Goal: Information Seeking & Learning: Compare options

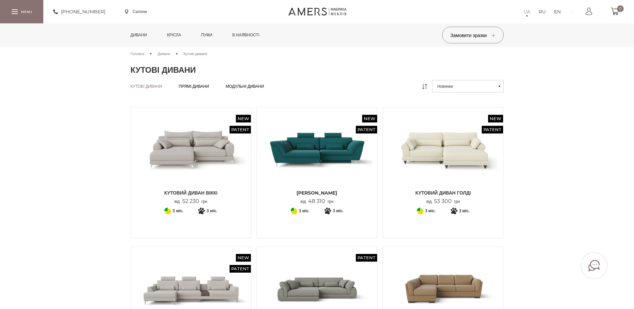
click at [326, 154] on img at bounding box center [317, 149] width 110 height 73
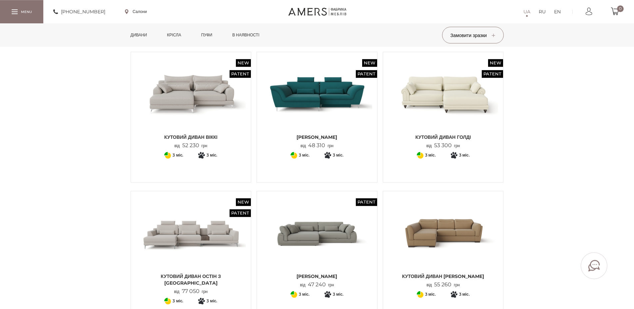
scroll to position [68, 0]
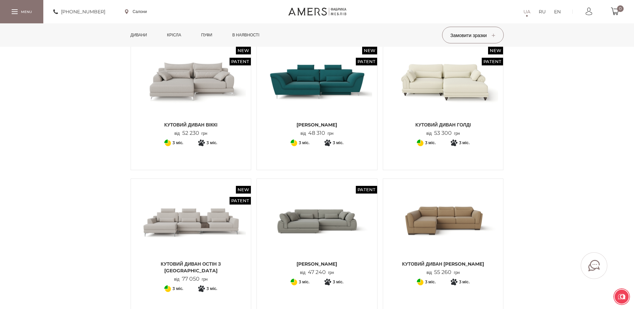
click at [190, 91] on img at bounding box center [191, 81] width 110 height 73
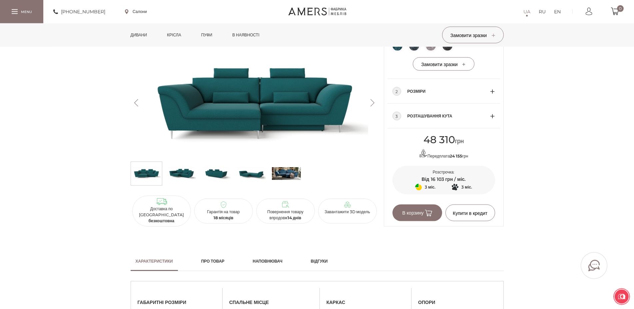
scroll to position [340, 0]
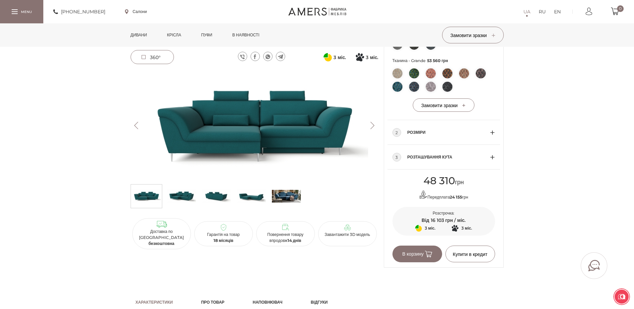
click at [246, 197] on img at bounding box center [251, 196] width 29 height 20
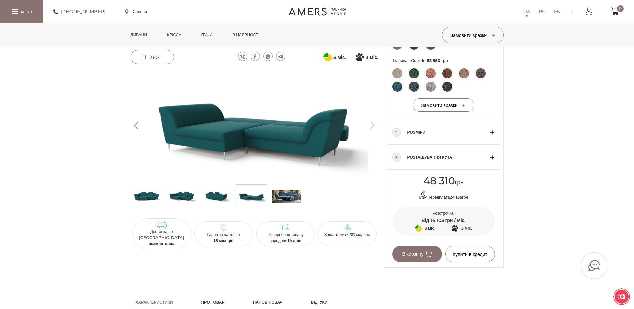
click at [180, 197] on img at bounding box center [181, 196] width 29 height 20
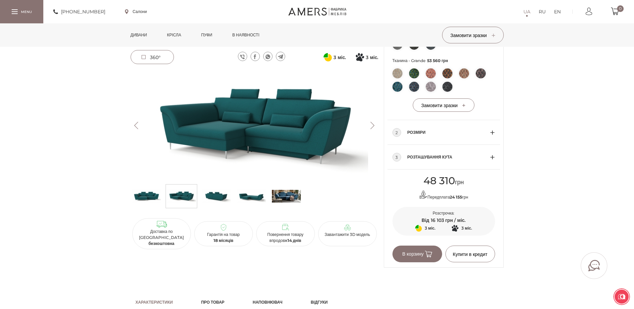
click at [290, 191] on img at bounding box center [286, 196] width 29 height 20
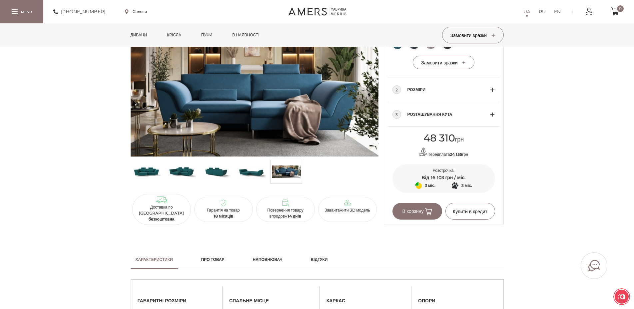
scroll to position [374, 0]
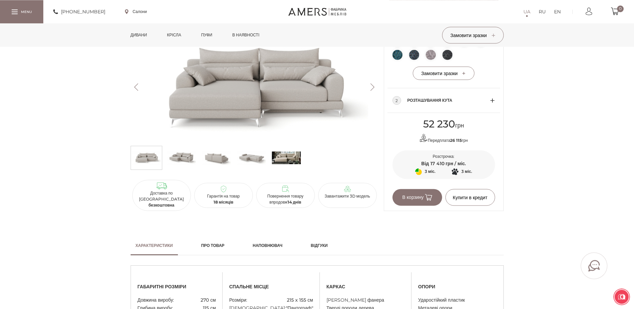
scroll to position [306, 0]
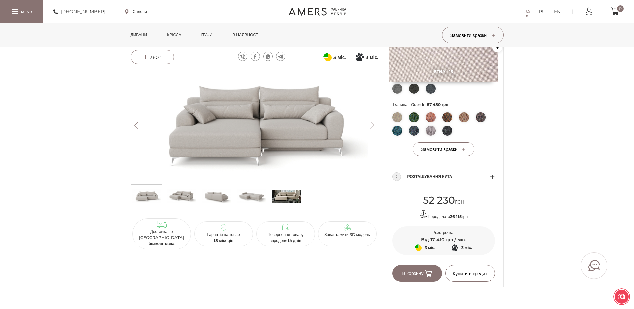
click at [293, 199] on img at bounding box center [286, 196] width 29 height 20
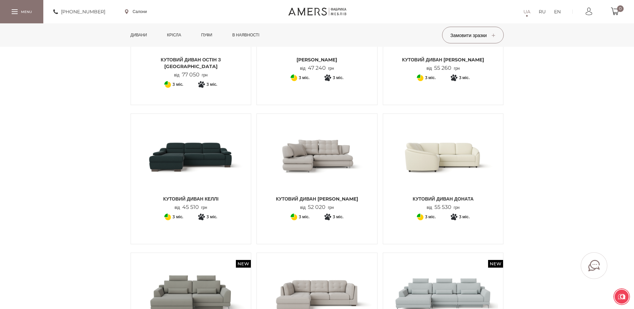
scroll to position [306, 0]
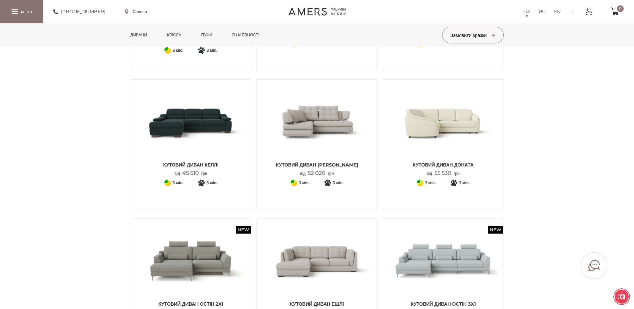
click at [335, 132] on img at bounding box center [317, 121] width 110 height 73
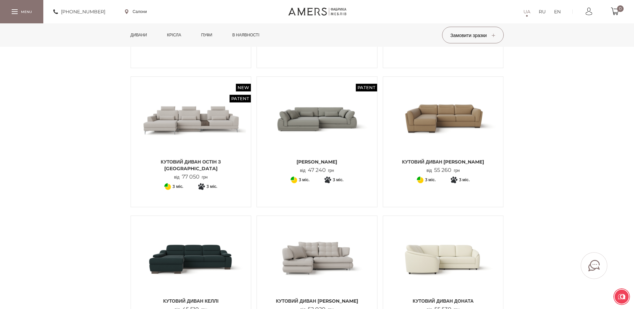
click at [331, 134] on img at bounding box center [317, 118] width 110 height 73
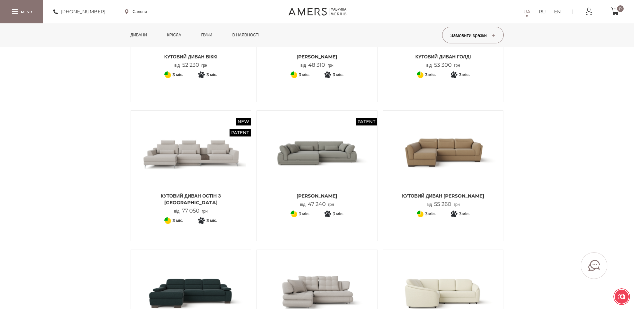
scroll to position [0, 0]
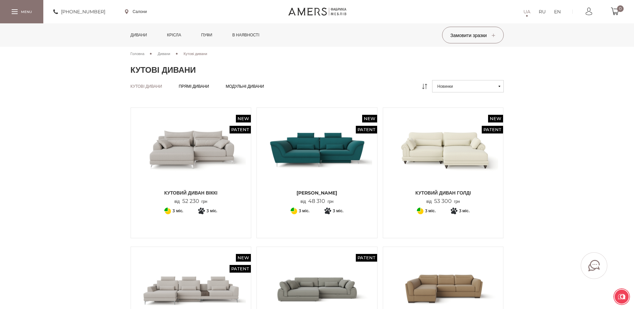
click at [501, 84] on button "Новинки" at bounding box center [468, 86] width 72 height 12
click at [468, 112] on link "Від дешевих до дорогих" at bounding box center [468, 110] width 72 height 12
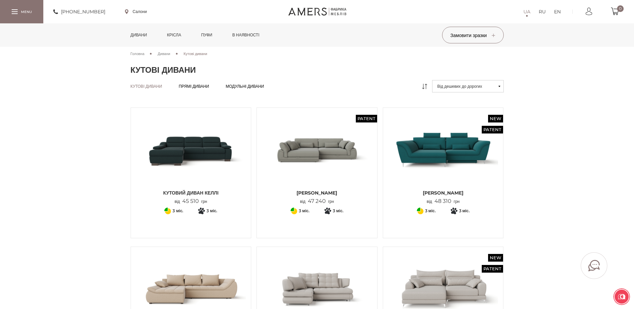
click at [316, 155] on img at bounding box center [317, 149] width 110 height 73
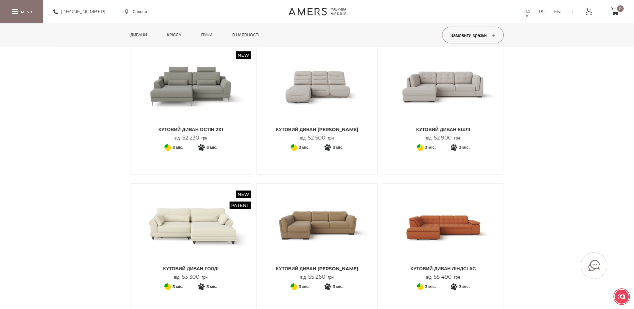
scroll to position [340, 0]
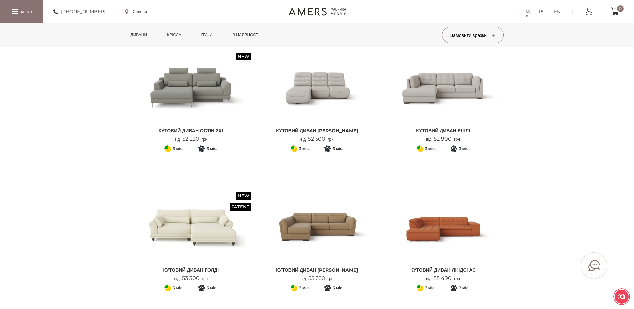
click at [432, 96] on img at bounding box center [443, 87] width 110 height 73
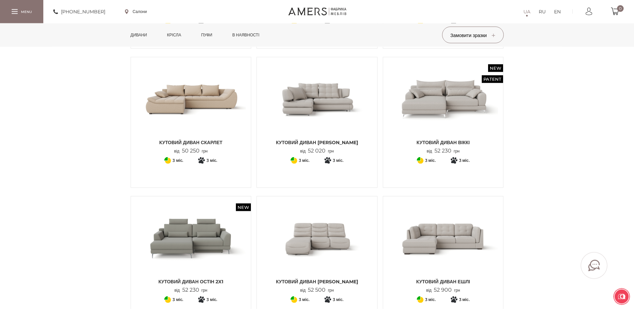
scroll to position [170, 0]
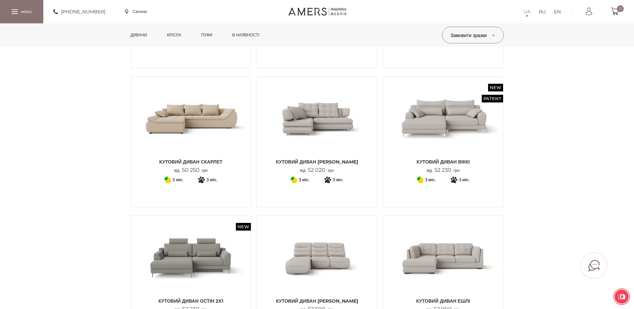
click at [336, 132] on img at bounding box center [317, 118] width 110 height 73
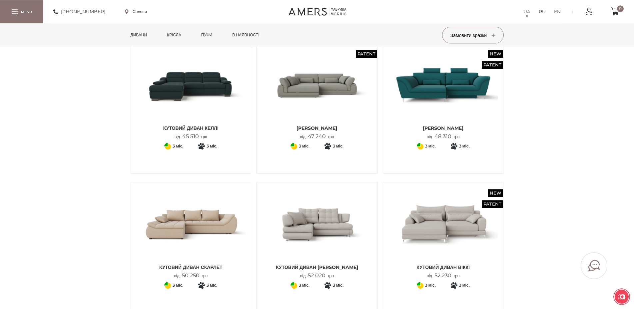
scroll to position [102, 0]
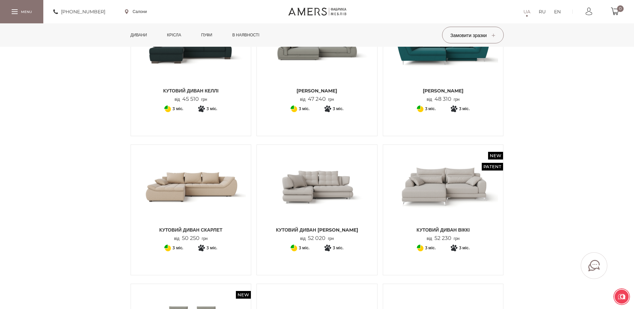
click at [311, 191] on img at bounding box center [317, 186] width 110 height 73
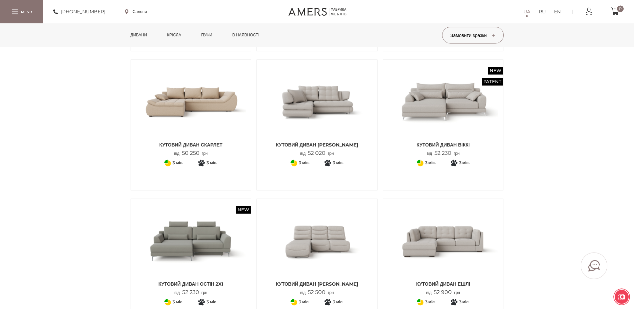
scroll to position [170, 0]
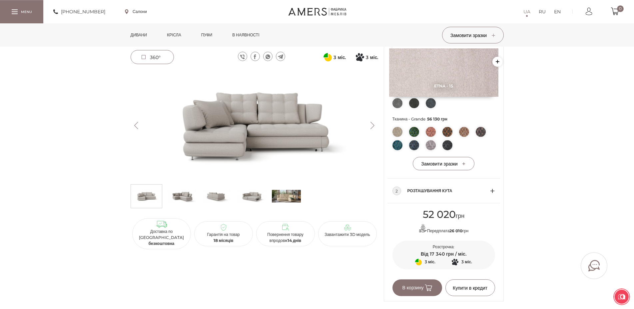
scroll to position [238, 0]
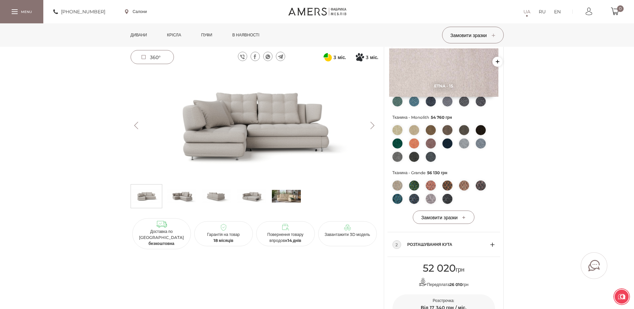
click at [284, 195] on img at bounding box center [286, 196] width 29 height 20
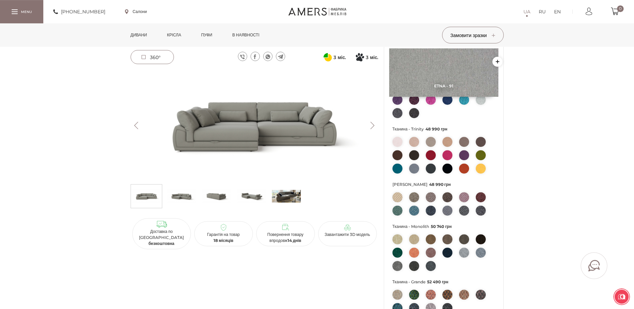
scroll to position [68, 0]
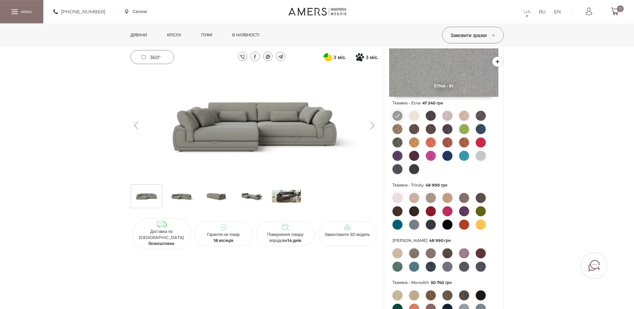
scroll to position [34, 0]
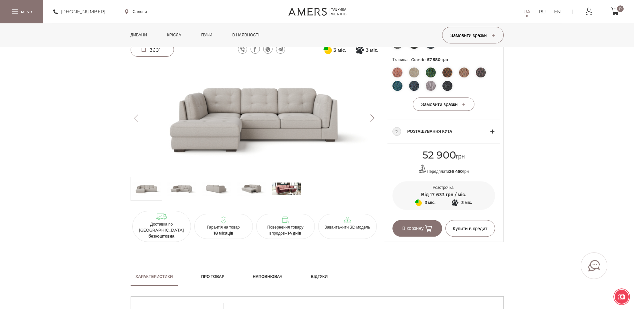
scroll to position [340, 0]
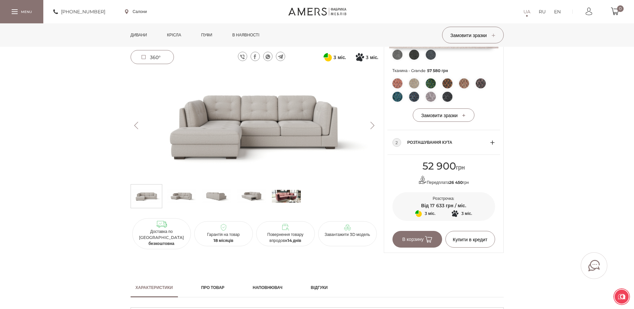
click at [291, 194] on img at bounding box center [286, 196] width 29 height 20
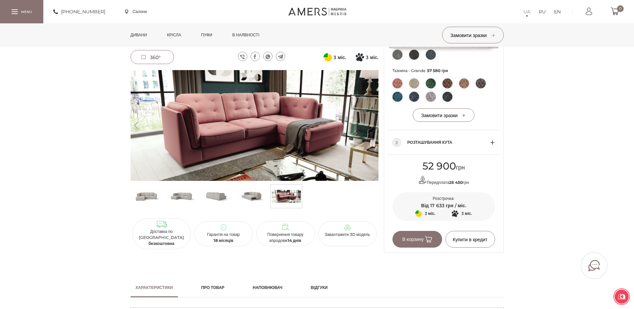
click at [154, 196] on img at bounding box center [146, 196] width 29 height 20
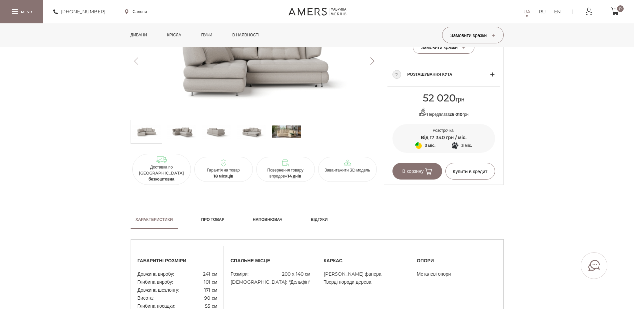
scroll to position [238, 0]
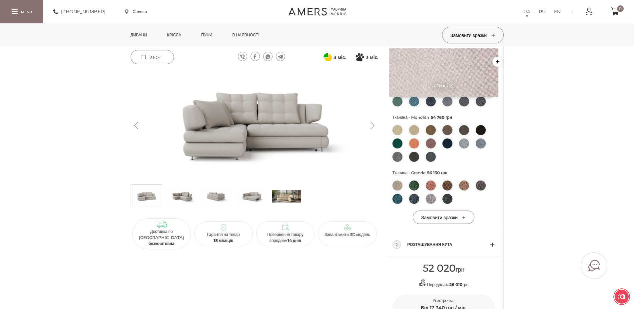
click at [289, 197] on img at bounding box center [286, 196] width 29 height 20
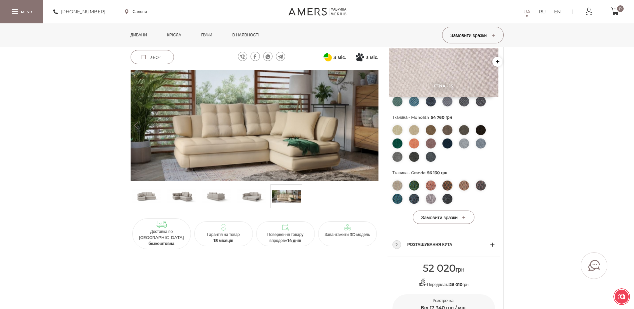
click at [156, 195] on img at bounding box center [146, 196] width 29 height 20
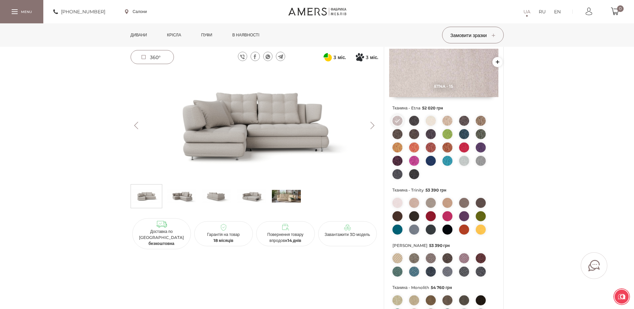
scroll to position [0, 0]
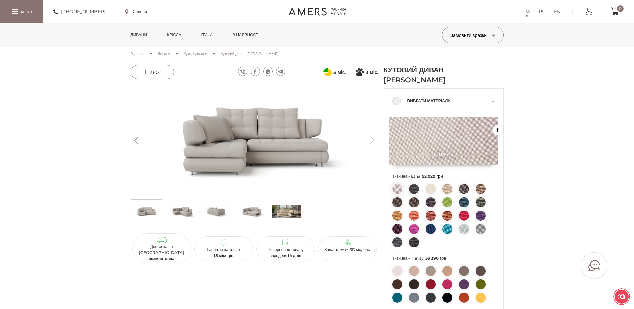
click at [284, 215] on img at bounding box center [286, 211] width 29 height 20
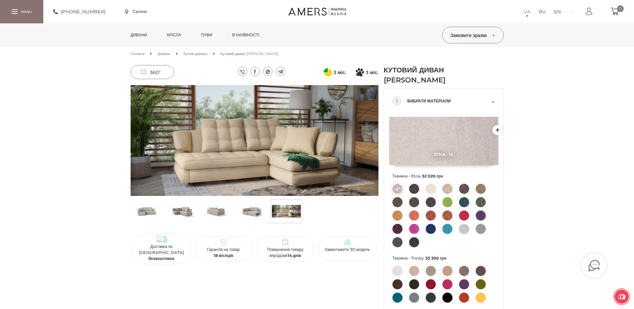
click at [251, 212] on img at bounding box center [251, 211] width 29 height 20
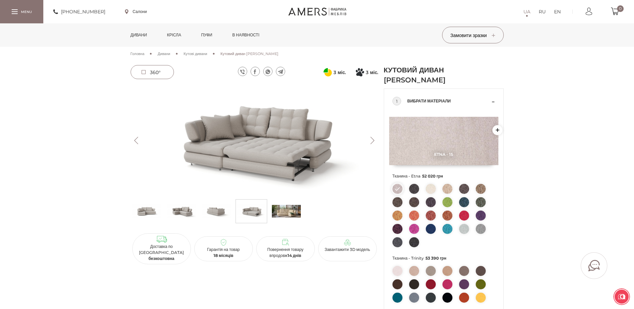
click at [281, 208] on img at bounding box center [286, 211] width 29 height 20
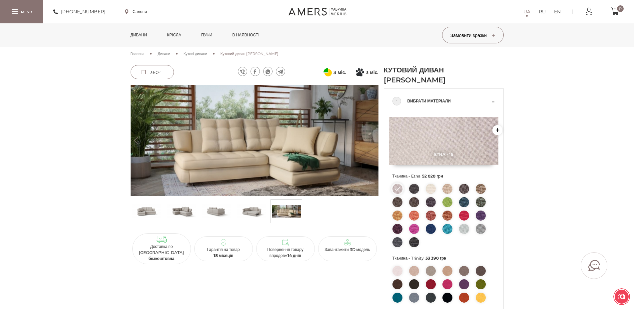
click at [186, 210] on img at bounding box center [181, 211] width 29 height 20
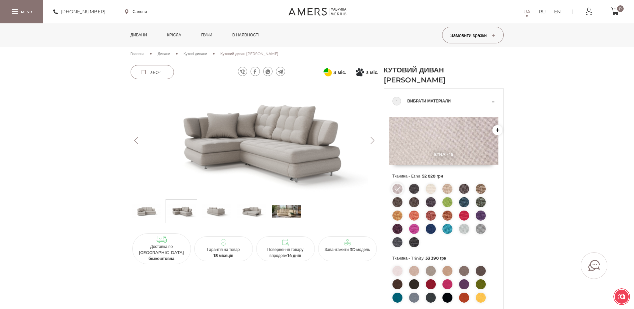
click at [466, 216] on img at bounding box center [464, 215] width 10 height 10
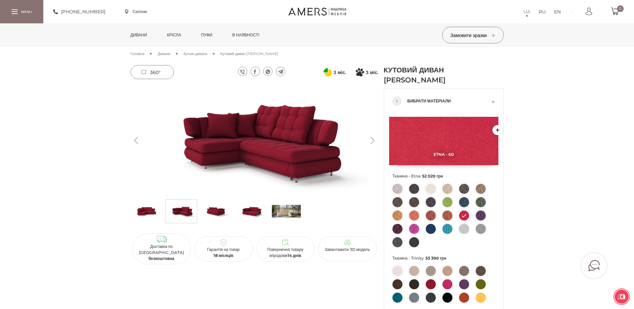
click at [433, 284] on img at bounding box center [431, 284] width 10 height 10
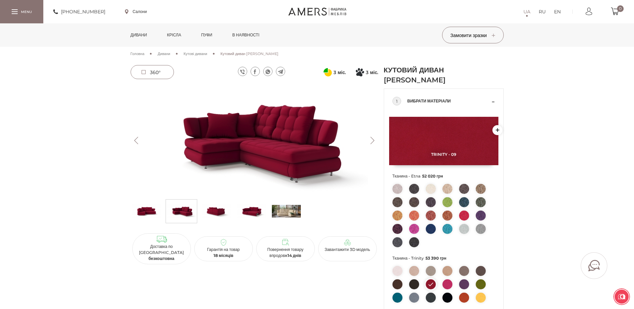
click at [463, 214] on img at bounding box center [464, 215] width 10 height 10
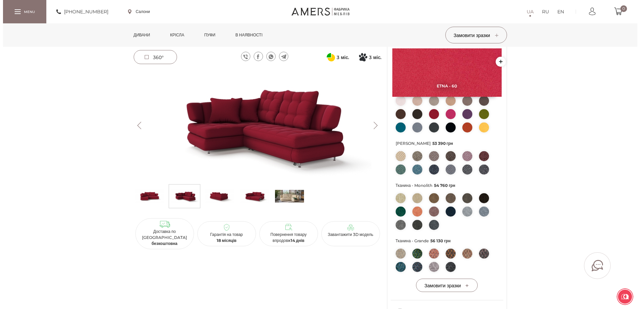
scroll to position [204, 0]
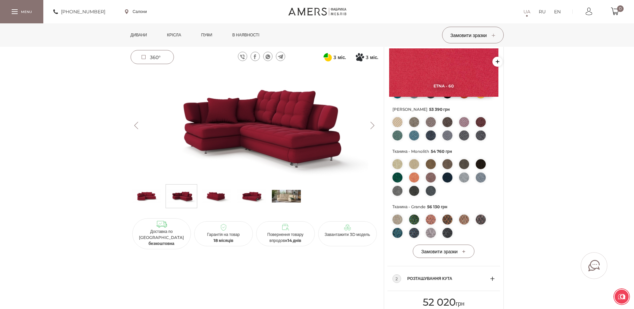
click at [445, 250] on span "Замовити зразки" at bounding box center [443, 251] width 45 height 6
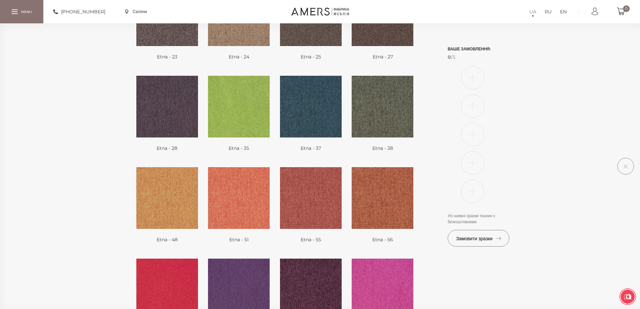
scroll to position [0, 0]
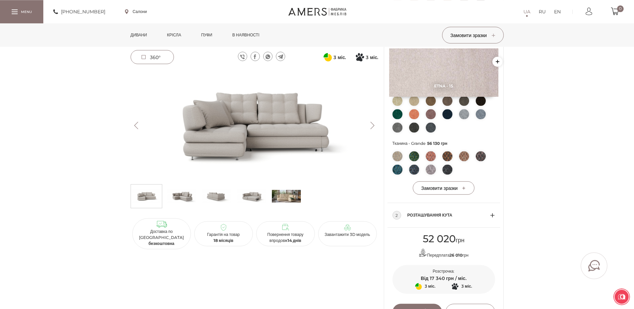
scroll to position [204, 0]
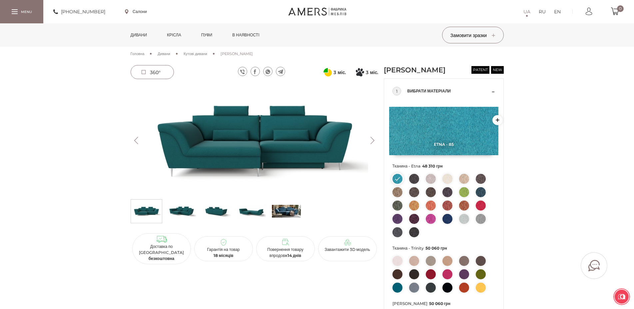
click at [207, 76] on div "3 міс. 3 місяці 3" at bounding box center [255, 164] width 248 height 199
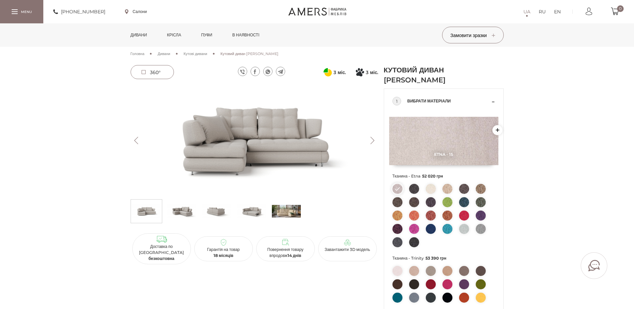
click at [246, 210] on img at bounding box center [251, 211] width 29 height 20
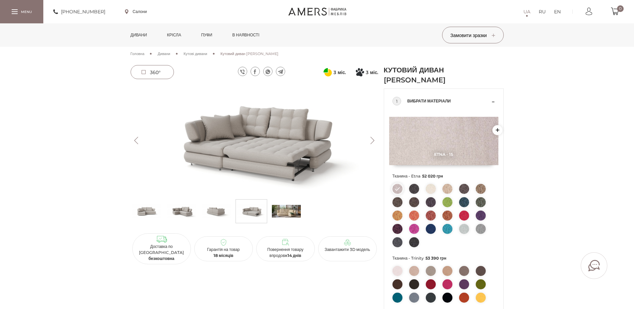
click at [463, 213] on img at bounding box center [464, 215] width 10 height 10
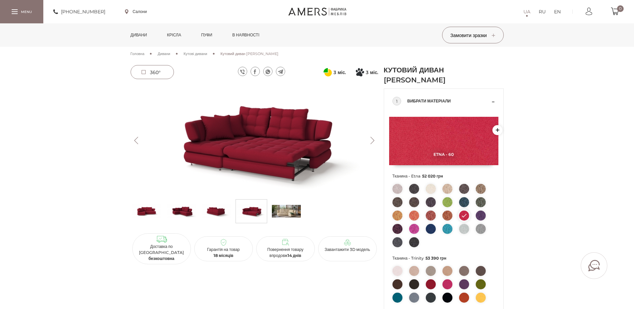
click at [221, 212] on img at bounding box center [216, 211] width 29 height 20
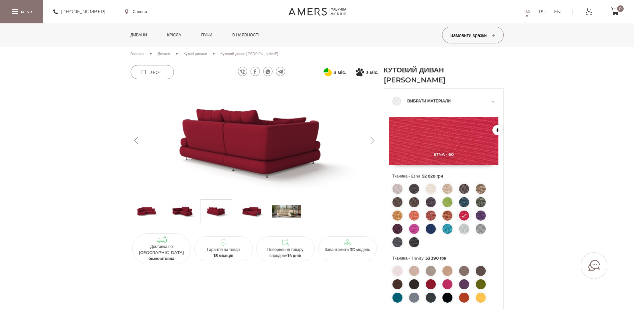
click at [260, 207] on img at bounding box center [251, 211] width 29 height 20
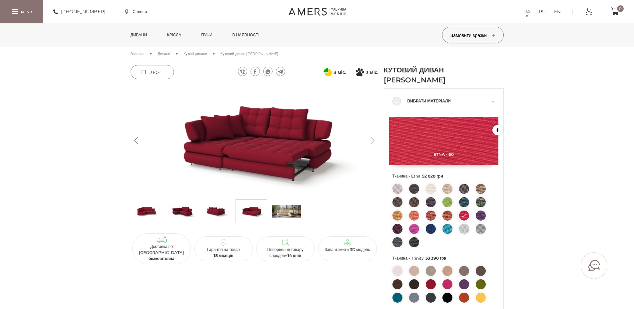
click at [445, 284] on img at bounding box center [448, 284] width 10 height 10
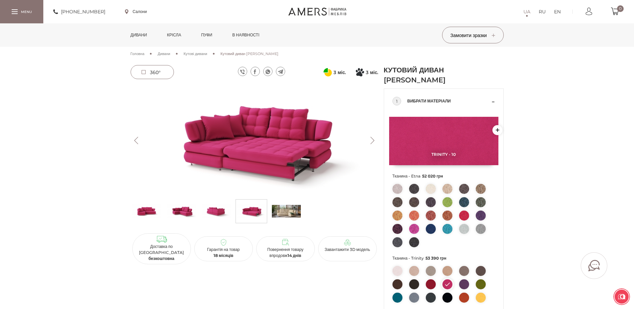
click at [462, 216] on img at bounding box center [464, 215] width 10 height 10
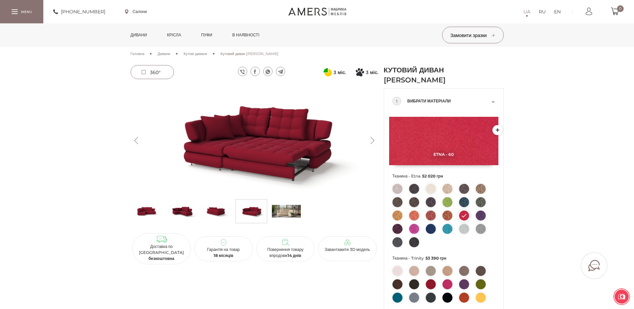
click at [213, 212] on img at bounding box center [216, 211] width 29 height 20
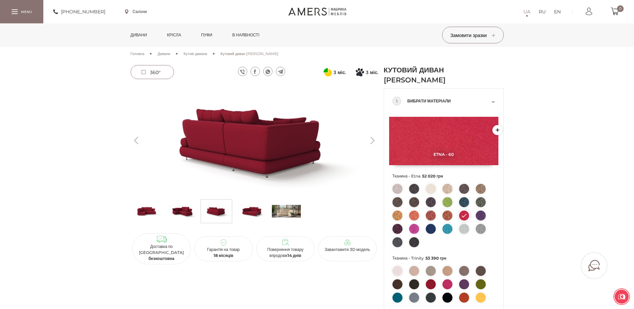
click at [248, 211] on img at bounding box center [251, 211] width 29 height 20
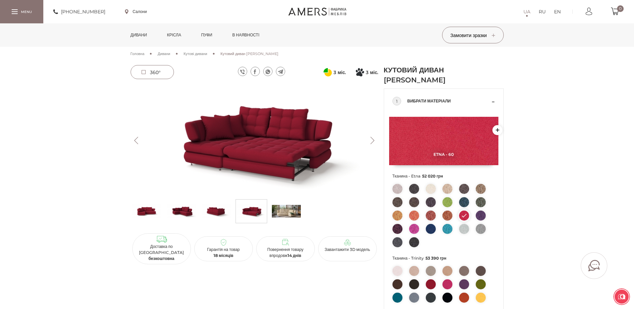
click at [293, 210] on img at bounding box center [286, 211] width 29 height 20
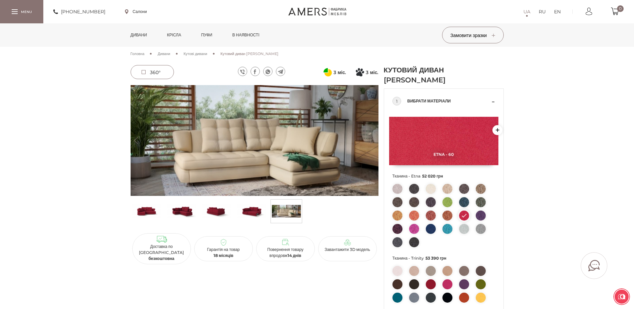
click at [151, 211] on img at bounding box center [146, 211] width 29 height 20
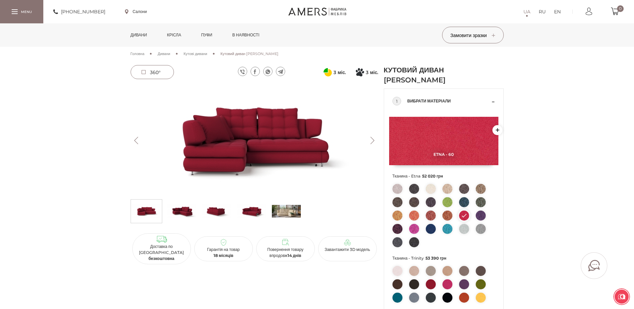
click at [429, 185] on img at bounding box center [431, 189] width 10 height 10
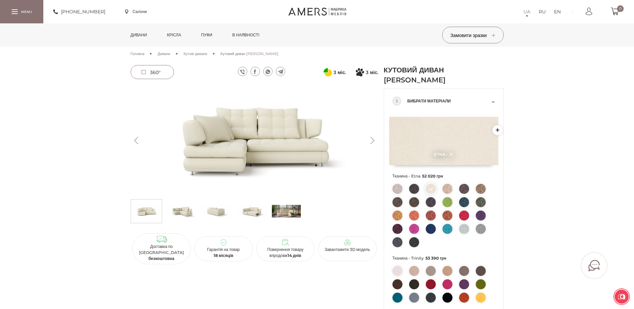
click at [185, 210] on img at bounding box center [181, 211] width 29 height 20
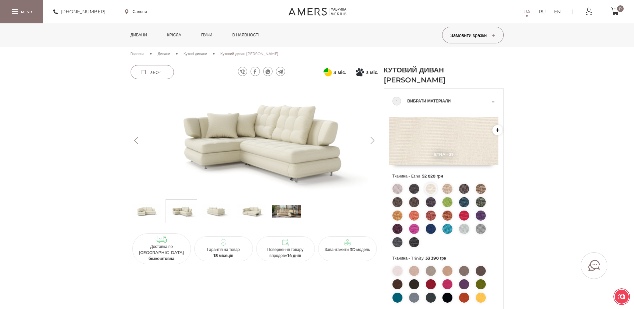
click at [215, 210] on img at bounding box center [216, 211] width 29 height 20
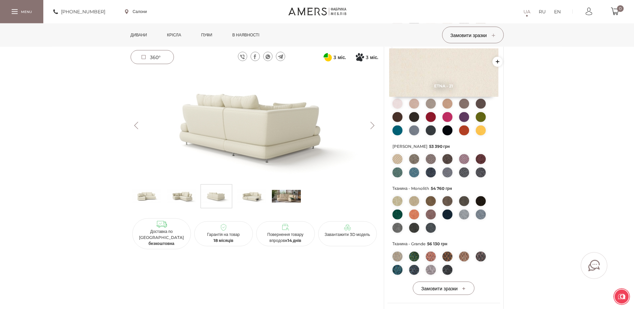
scroll to position [136, 0]
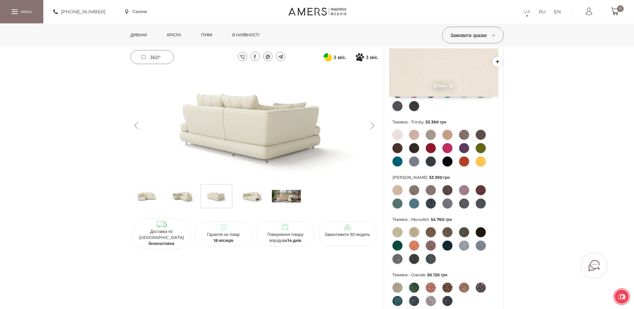
click at [179, 196] on img at bounding box center [181, 196] width 29 height 20
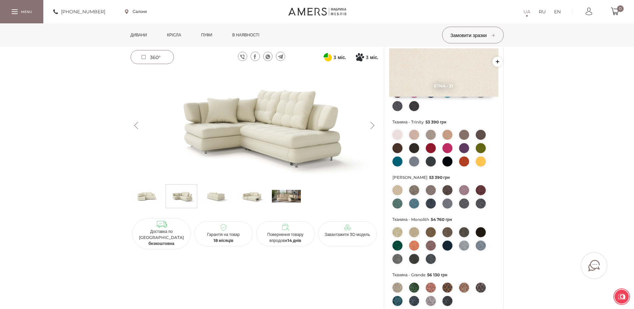
scroll to position [0, 0]
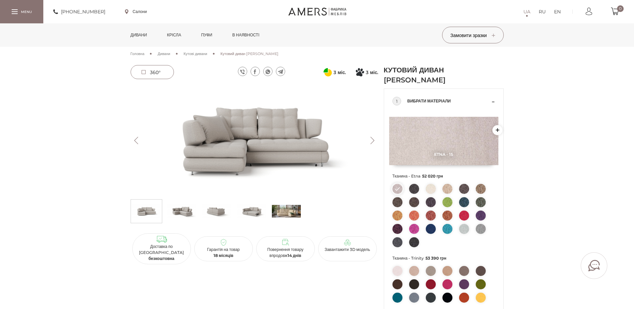
click at [198, 53] on span "Кутові дивани" at bounding box center [196, 53] width 24 height 5
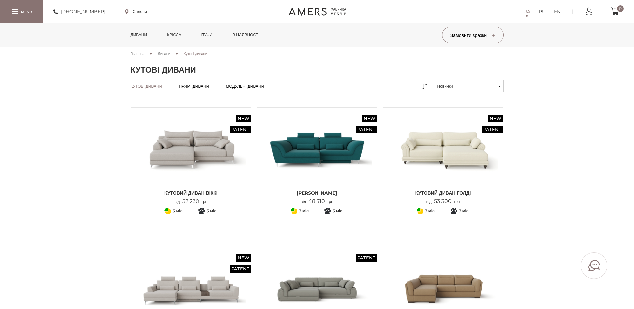
click at [501, 88] on button "Новинки" at bounding box center [468, 86] width 72 height 12
click at [172, 153] on img at bounding box center [191, 149] width 110 height 73
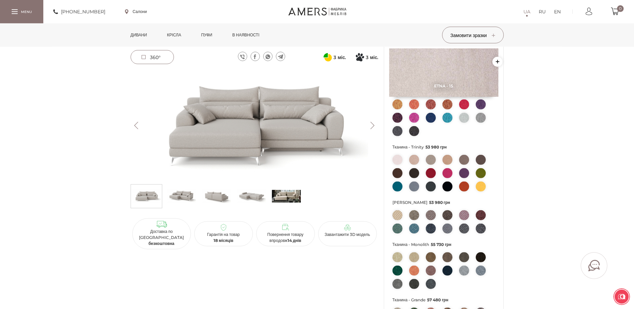
scroll to position [102, 0]
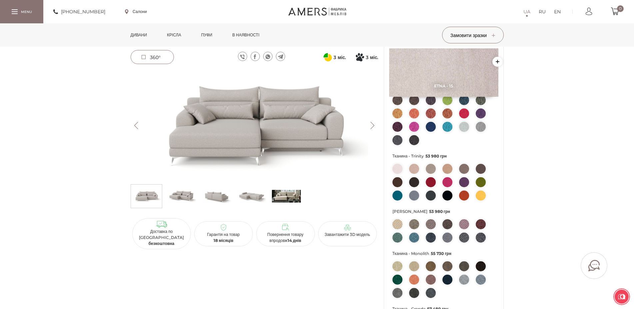
click at [282, 200] on img at bounding box center [286, 196] width 29 height 20
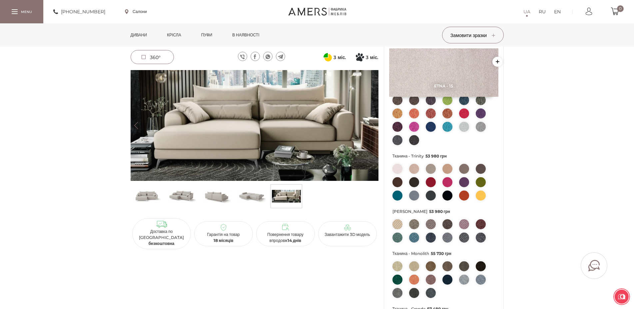
click at [466, 112] on img at bounding box center [464, 113] width 10 height 10
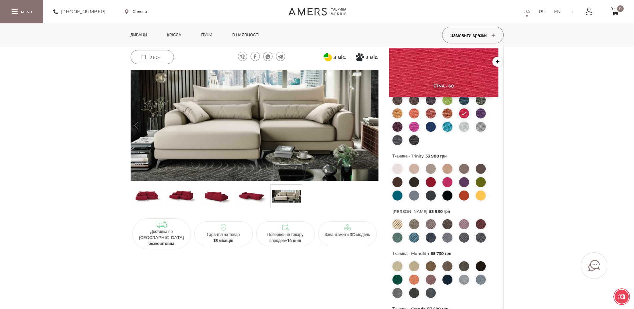
scroll to position [34, 0]
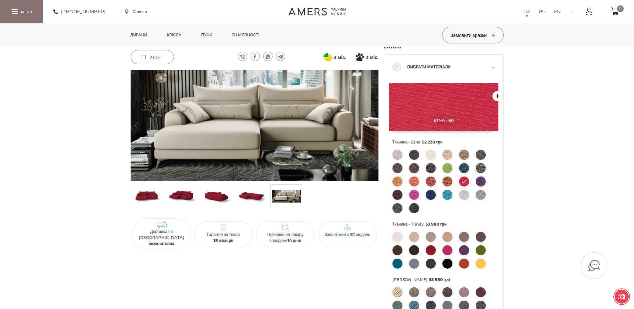
click at [146, 197] on img at bounding box center [146, 196] width 29 height 20
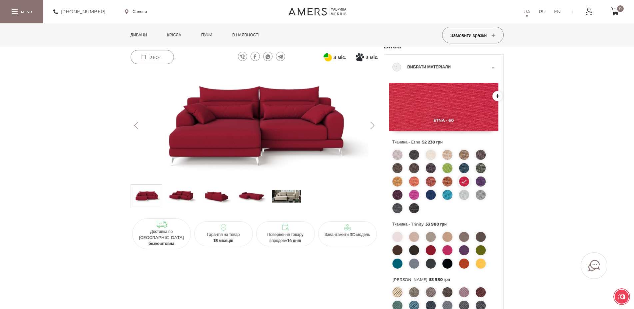
click at [183, 201] on img at bounding box center [181, 196] width 29 height 20
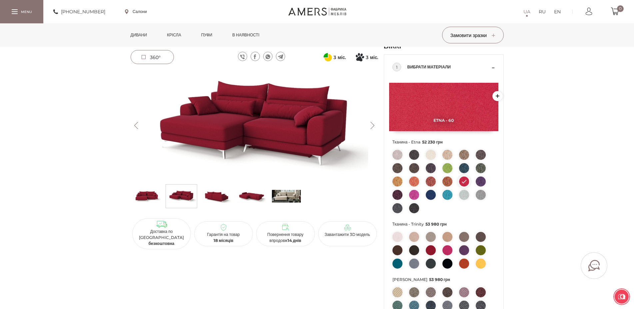
click at [222, 195] on img at bounding box center [216, 196] width 29 height 20
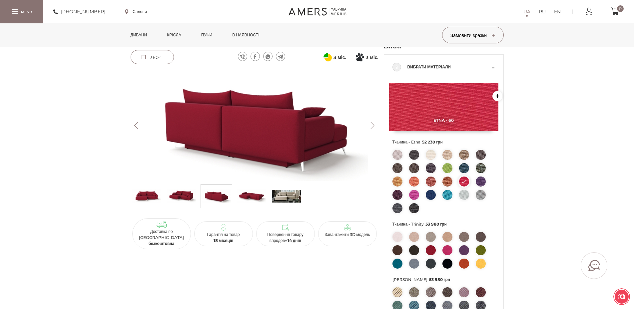
click at [250, 198] on img at bounding box center [251, 196] width 29 height 20
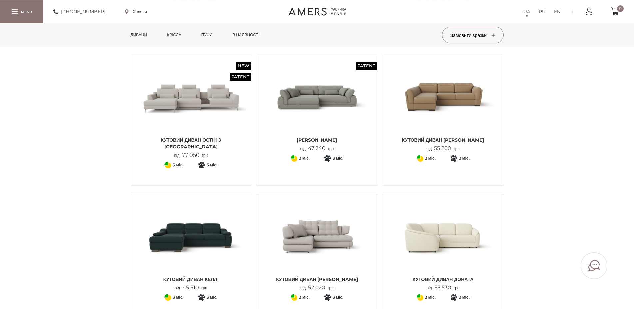
scroll to position [204, 0]
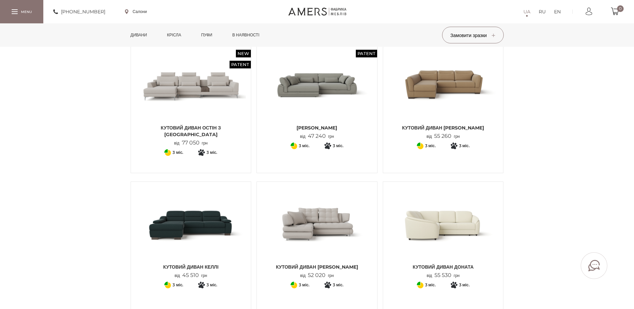
click at [293, 93] on img at bounding box center [317, 84] width 110 height 73
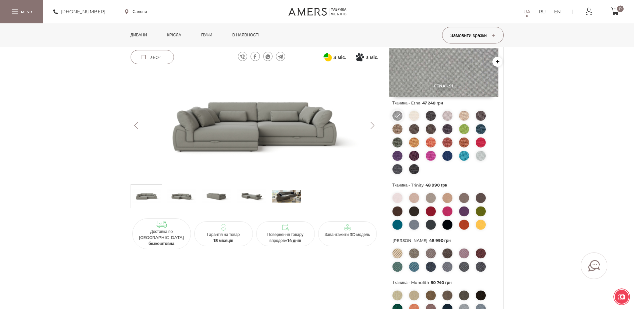
scroll to position [68, 0]
